Goal: Task Accomplishment & Management: Complete application form

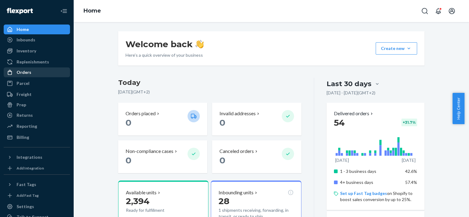
click at [43, 70] on div "Orders" at bounding box center [36, 72] width 65 height 9
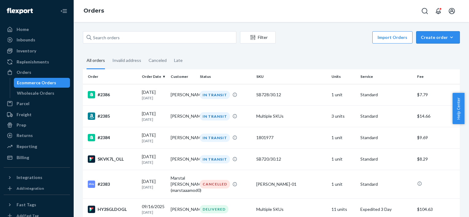
click at [435, 36] on div "Create order" at bounding box center [437, 37] width 34 height 6
click at [427, 50] on span "Ecommerce order" at bounding box center [441, 52] width 38 height 4
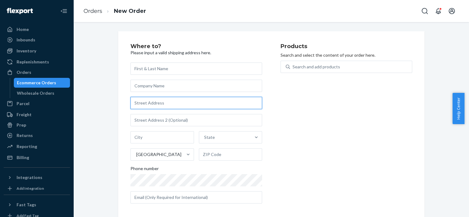
click at [191, 103] on input "text" at bounding box center [196, 103] width 132 height 12
paste input "[STREET_ADDRESS][PERSON_NAME]"
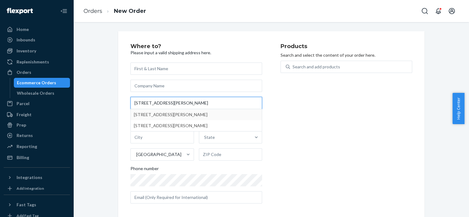
type input "[STREET_ADDRESS][PERSON_NAME]"
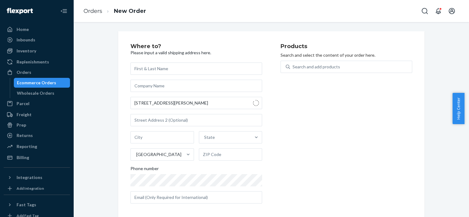
type input "[GEOGRAPHIC_DATA]"
type input "46278"
type input "[STREET_ADDRESS][PERSON_NAME]"
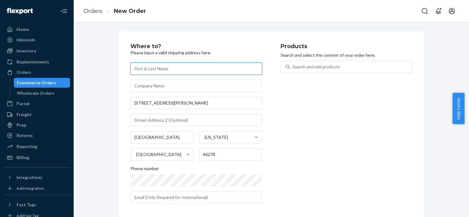
click at [238, 71] on input "text" at bounding box center [196, 69] width 132 height 12
type input "Marine [PERSON_NAME]"
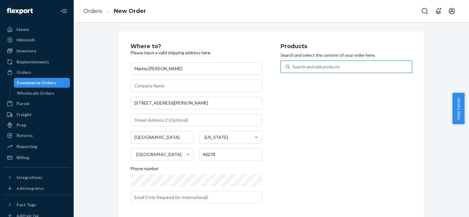
click at [326, 65] on div "Search and add products" at bounding box center [316, 67] width 48 height 6
click at [293, 65] on input "0 results available. Use Up and Down to choose options, press Enter to select t…" at bounding box center [292, 67] width 1 height 6
click at [333, 69] on div "Search and add products" at bounding box center [316, 67] width 48 height 6
click at [293, 69] on input "0 results available. Select is focused ,type to refine list, press Down to open…" at bounding box center [292, 67] width 1 height 6
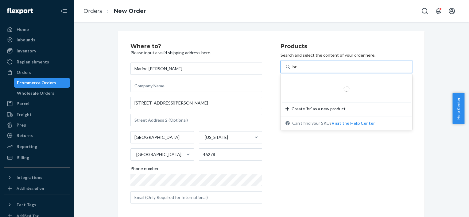
type input "b"
type input "c"
type input "d"
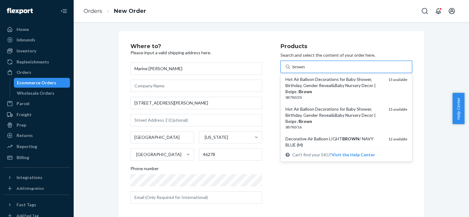
scroll to position [55, 0]
type input "brown"
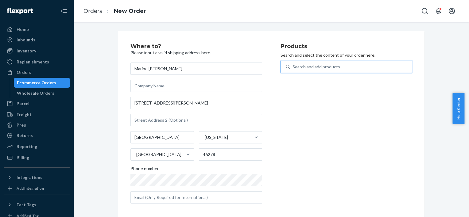
click at [330, 68] on div "Search and add products" at bounding box center [316, 67] width 48 height 6
click at [293, 68] on input "0 results available. Select is focused ,type to refine list, press Down to open…" at bounding box center [292, 67] width 1 height 6
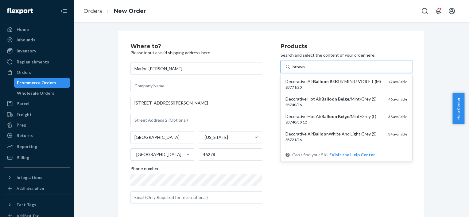
type input "brown"
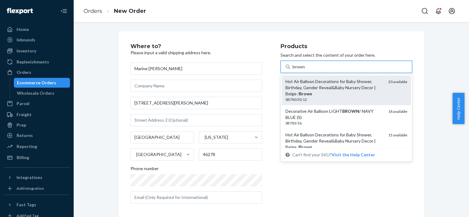
click at [330, 85] on div "Hot Air Balloon Decorations for Baby Shower, Birthday, Gender Reveal&Baby Nurse…" at bounding box center [334, 87] width 98 height 18
click at [306, 70] on input "brown" at bounding box center [298, 67] width 13 height 6
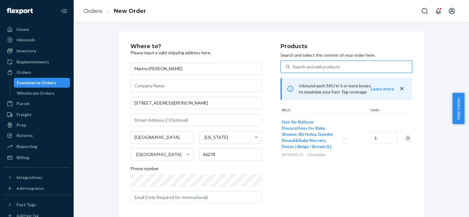
click at [351, 67] on div "Search and add products" at bounding box center [351, 66] width 122 height 11
click at [293, 67] on input "0 results available. Select is focused ,type to refine list, press Down to open…" at bounding box center [292, 67] width 1 height 6
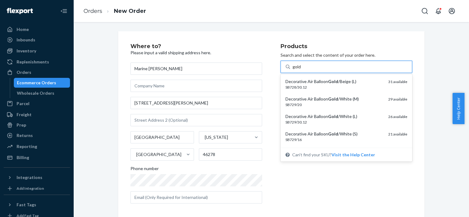
type input "gold"
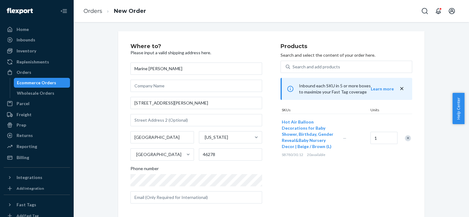
click at [354, 58] on p "Search and select the content of your order here." at bounding box center [346, 55] width 132 height 6
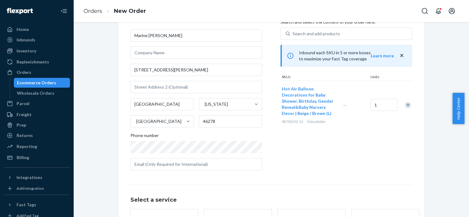
scroll to position [0, 0]
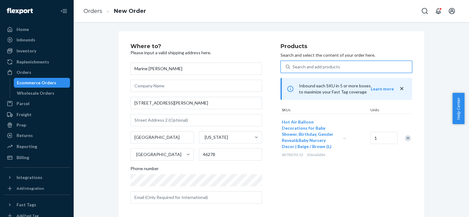
click at [312, 70] on div "Search and add products" at bounding box center [351, 66] width 122 height 11
click at [293, 70] on input "0 results available. Use Up and Down to choose options, press Enter to select t…" at bounding box center [292, 67] width 1 height 6
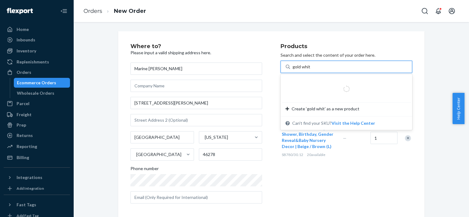
type input "gold white"
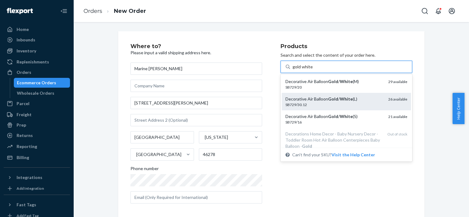
click at [335, 97] on div "Decorative Air Balloon Gold / White (L)" at bounding box center [334, 99] width 98 height 6
click at [312, 70] on input "gold white" at bounding box center [302, 67] width 20 height 6
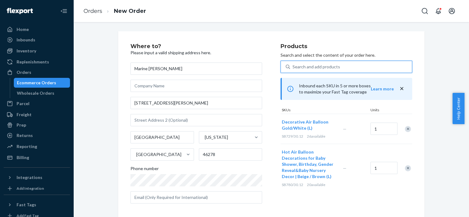
click at [343, 67] on div "Search and add products" at bounding box center [351, 66] width 122 height 11
click at [293, 67] on input "0 results available. Select is focused ,type to refine list, press Down to open…" at bounding box center [292, 67] width 1 height 6
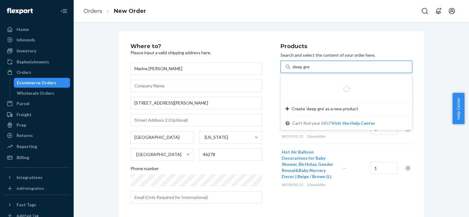
type input "deep green"
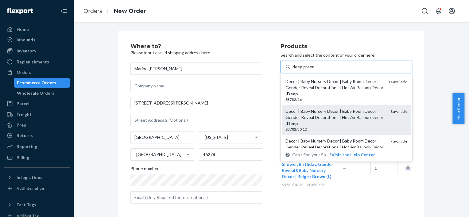
click at [378, 110] on div "Decor | Baby Nursery Decor | Baby Room Decor | Gender Reveal Decorations | Hot …" at bounding box center [346, 120] width 122 height 24
click at [314, 70] on input "deep green" at bounding box center [302, 67] width 21 height 6
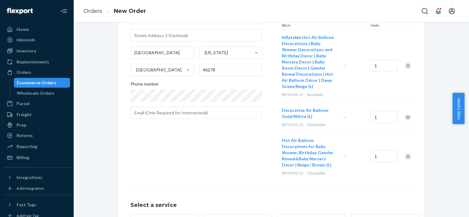
scroll to position [143, 0]
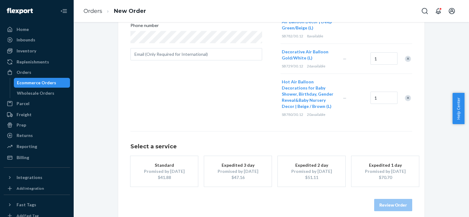
click at [179, 162] on div "Standard" at bounding box center [164, 165] width 49 height 6
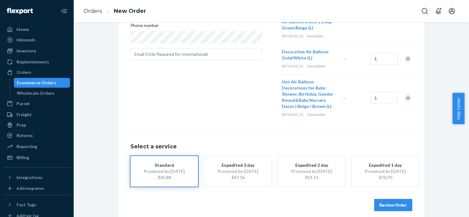
click at [179, 162] on div "Standard" at bounding box center [164, 165] width 49 height 6
click at [388, 200] on button "Review Order" at bounding box center [393, 205] width 38 height 12
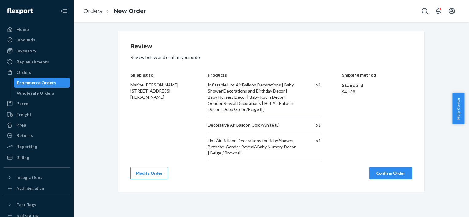
click at [396, 171] on button "Confirm Order" at bounding box center [390, 173] width 43 height 12
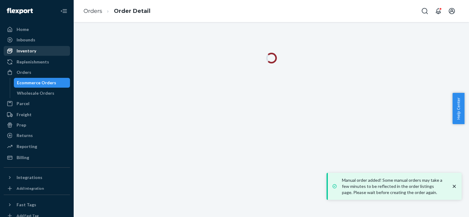
click at [50, 47] on div "Inventory" at bounding box center [36, 51] width 65 height 9
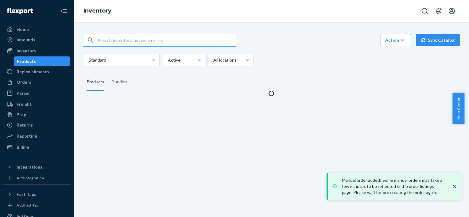
click at [121, 36] on input "text" at bounding box center [167, 40] width 138 height 12
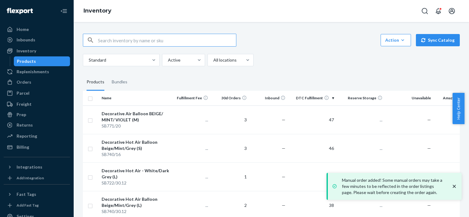
click at [121, 36] on input "text" at bounding box center [167, 40] width 138 height 12
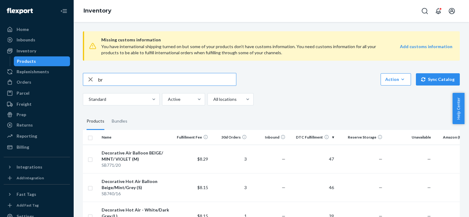
type input "b"
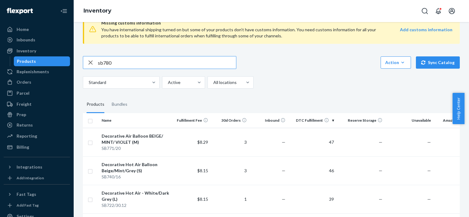
scroll to position [17, 0]
type input "sb780"
click at [121, 36] on div "You have international shipping turned on but some of your products don’t have …" at bounding box center [241, 32] width 281 height 12
click at [168, 62] on input "sb780" at bounding box center [167, 62] width 138 height 12
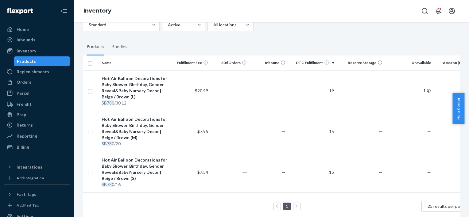
scroll to position [75, 0]
click at [34, 40] on div "Inbounds" at bounding box center [26, 40] width 19 height 6
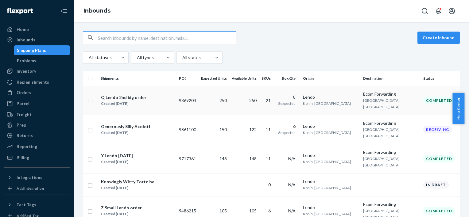
click at [129, 101] on div "Created [DATE]" at bounding box center [123, 104] width 45 height 6
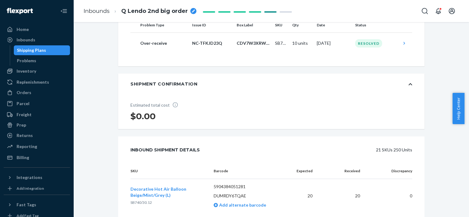
scroll to position [144, 0]
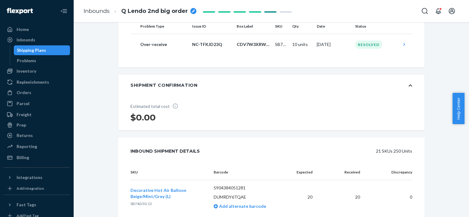
click at [153, 188] on td "Decorative Hot Air Balloon Beige/Mint/Grey (L) SB740/30.12" at bounding box center [169, 197] width 78 height 34
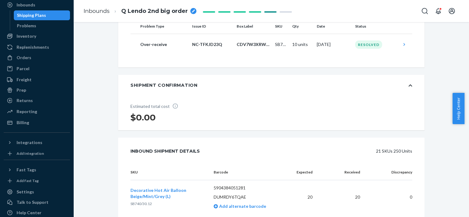
scroll to position [50, 0]
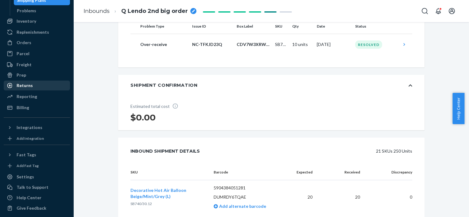
click at [41, 84] on div "Returns" at bounding box center [36, 85] width 65 height 9
